Goal: Task Accomplishment & Management: Use online tool/utility

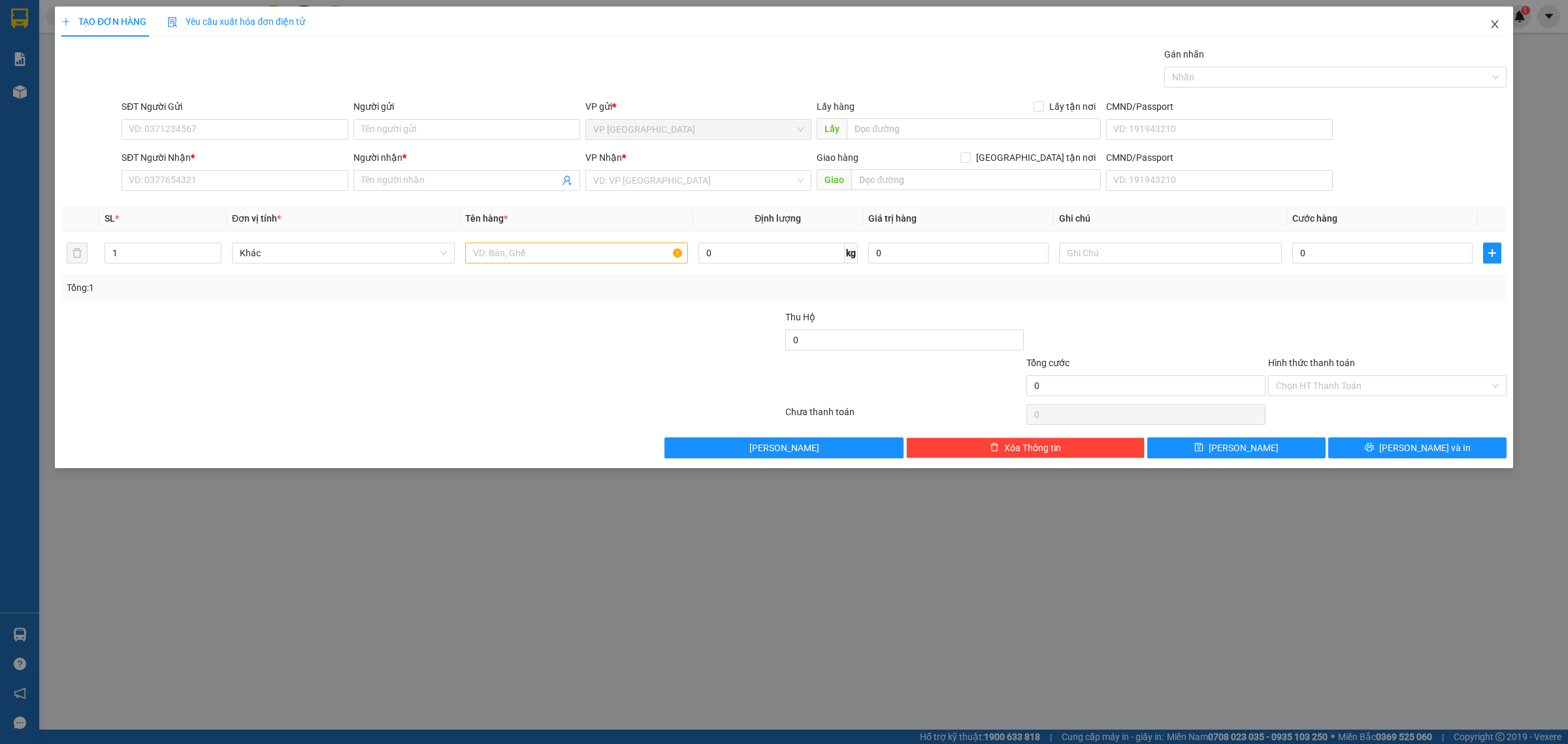
click at [1495, 28] on icon "close" at bounding box center [1495, 24] width 10 height 10
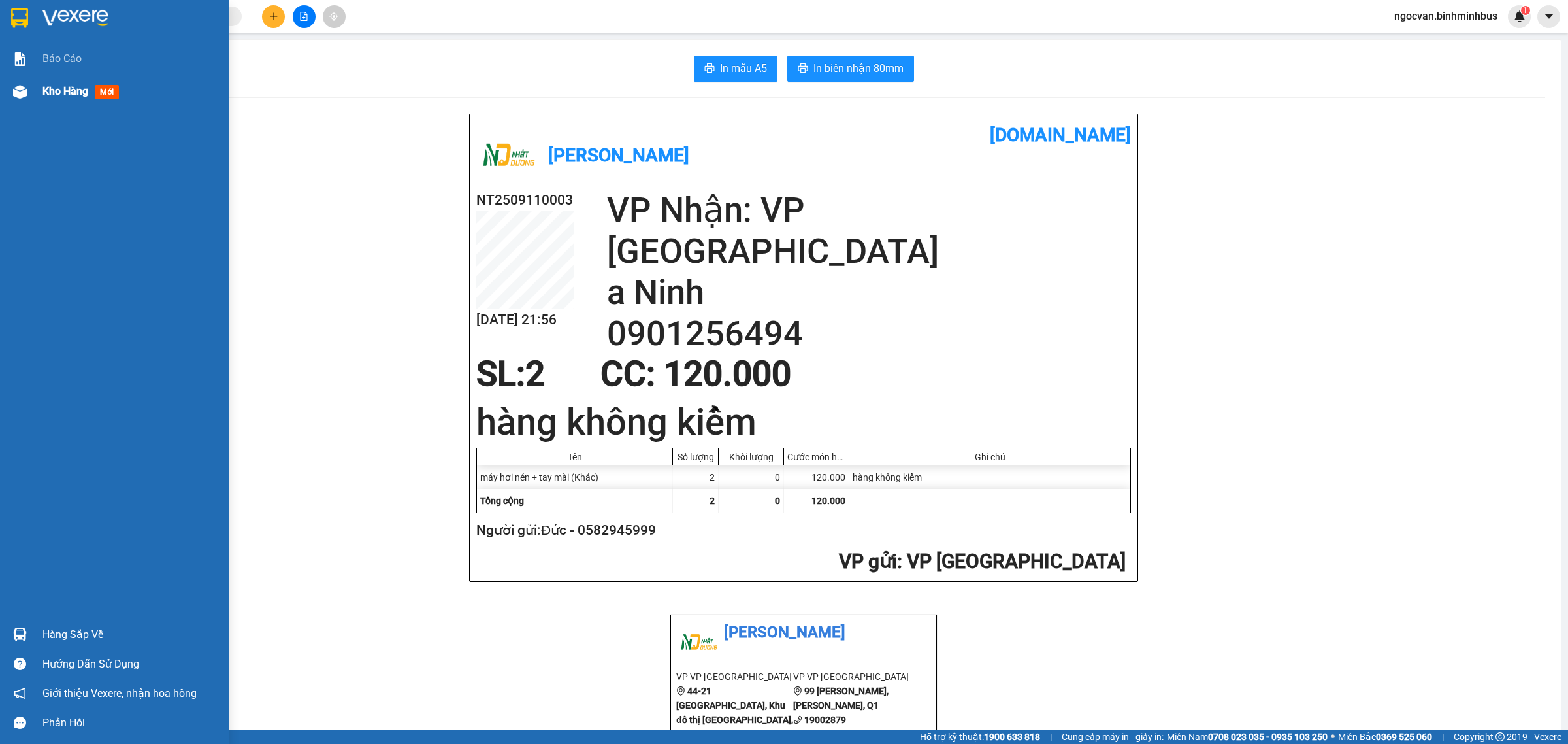
click at [63, 90] on span "Kho hàng" at bounding box center [65, 92] width 46 height 13
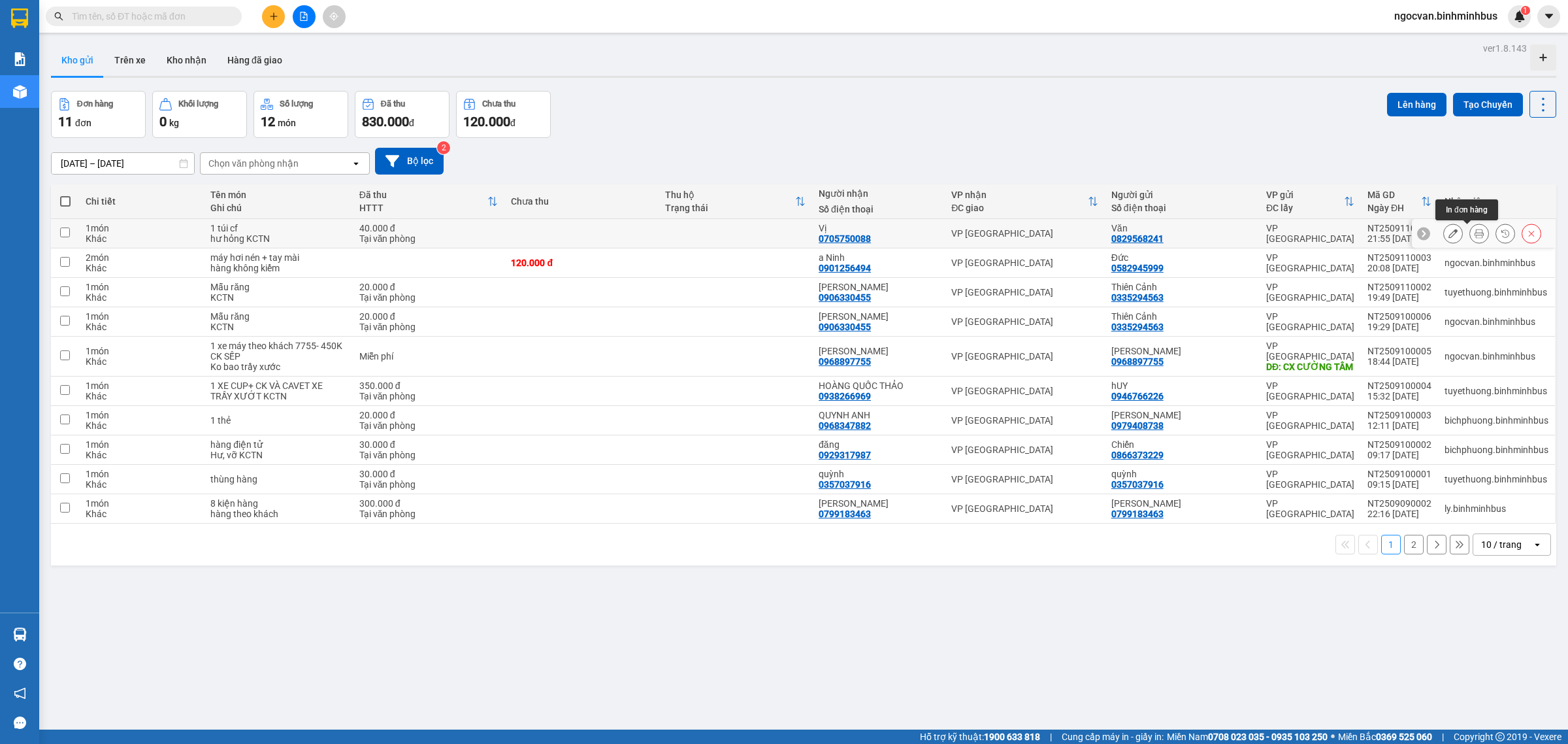
click at [1475, 238] on icon at bounding box center [1480, 234] width 9 height 9
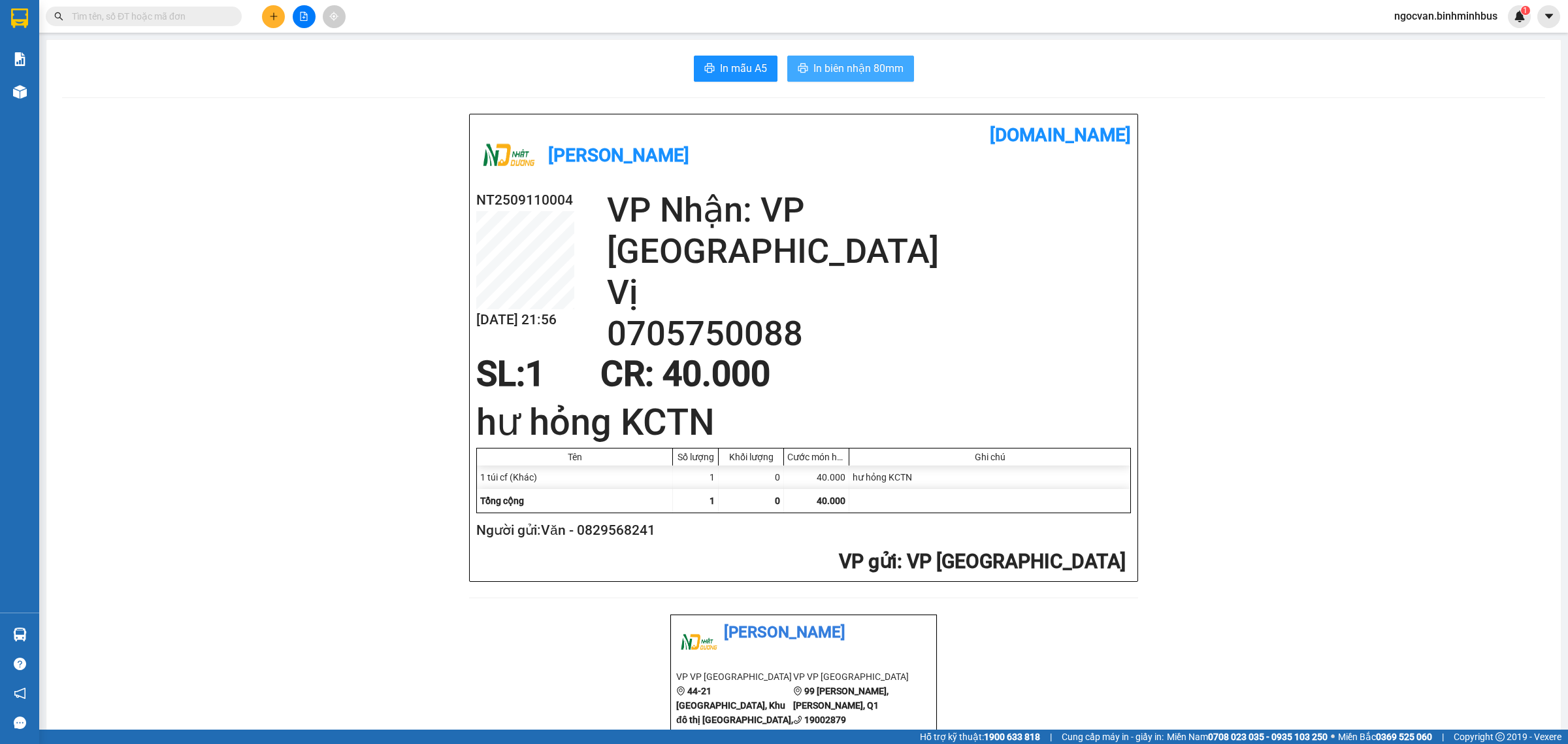
click at [847, 76] on span "In biên nhận 80mm" at bounding box center [858, 68] width 90 height 17
click at [749, 63] on span "In mẫu A5" at bounding box center [744, 68] width 47 height 17
drag, startPoint x: 239, startPoint y: 455, endPoint x: 240, endPoint y: 413, distance: 42.0
